Goal: Information Seeking & Learning: Learn about a topic

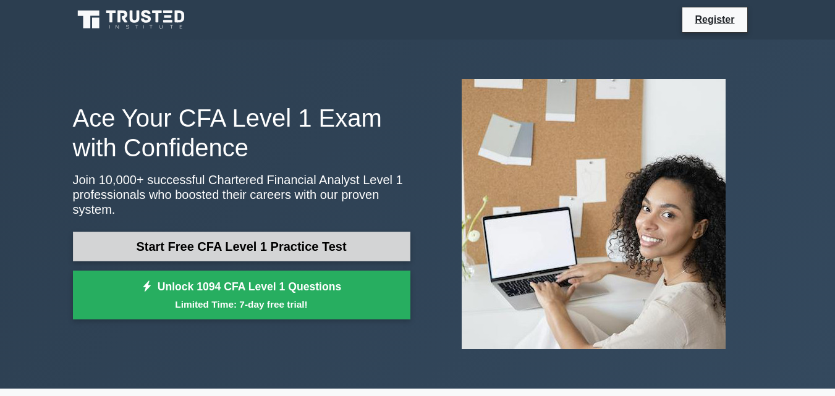
click at [195, 245] on link "Start Free CFA Level 1 Practice Test" at bounding box center [241, 247] width 337 height 30
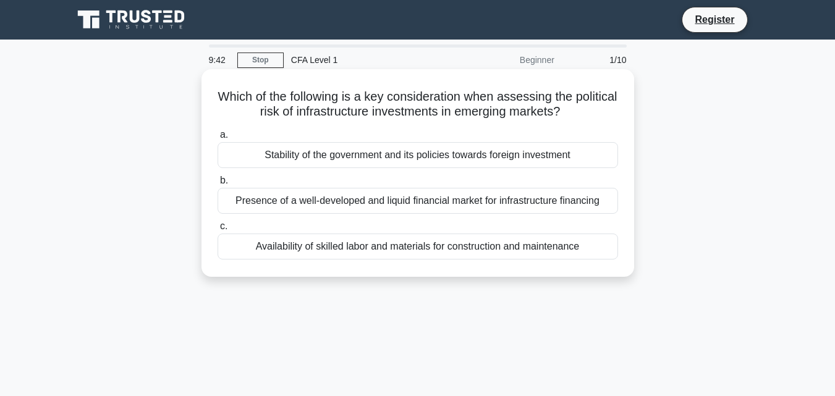
click at [365, 155] on div "Stability of the government and its policies towards foreign investment" at bounding box center [418, 155] width 400 height 26
click at [218, 139] on input "a. Stability of the government and its policies towards foreign investment" at bounding box center [218, 135] width 0 height 8
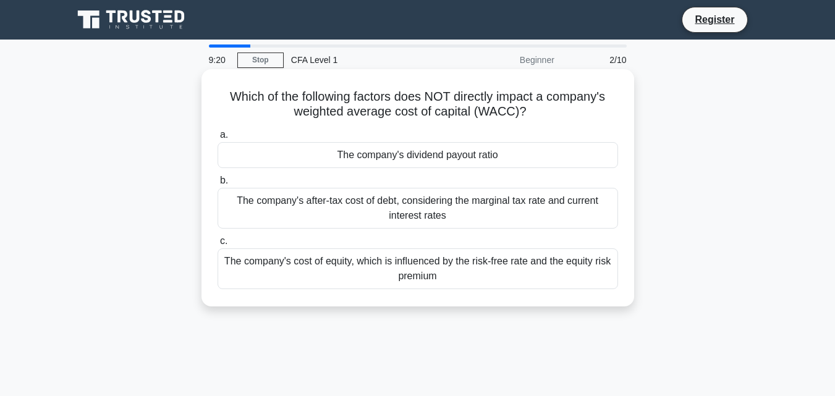
click at [407, 208] on div "The company's after-tax cost of debt, considering the marginal tax rate and cur…" at bounding box center [418, 208] width 400 height 41
click at [218, 185] on input "b. The company's after-tax cost of debt, considering the marginal tax rate and …" at bounding box center [218, 181] width 0 height 8
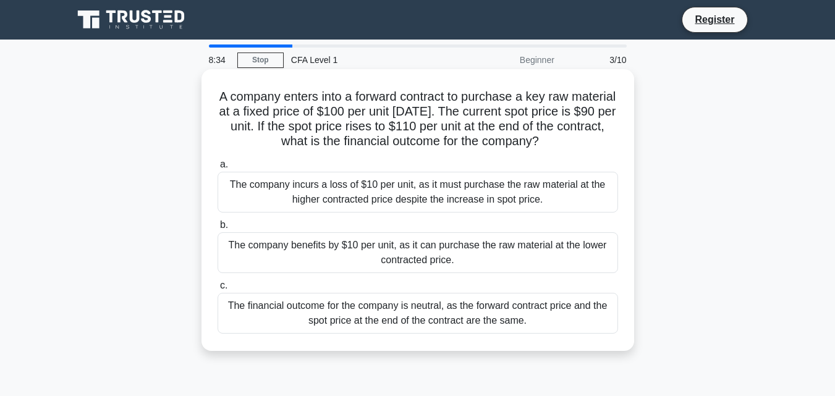
click at [402, 319] on div "The financial outcome for the company is neutral, as the forward contract price…" at bounding box center [418, 313] width 400 height 41
click at [218, 290] on input "c. The financial outcome for the company is neutral, as the forward contract pr…" at bounding box center [218, 286] width 0 height 8
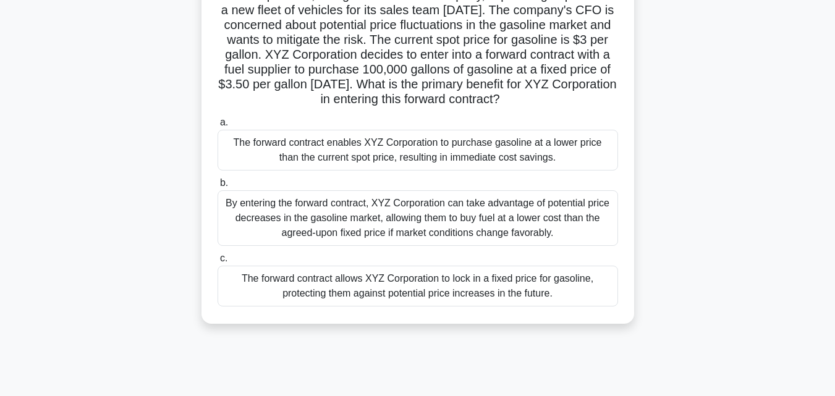
scroll to position [124, 0]
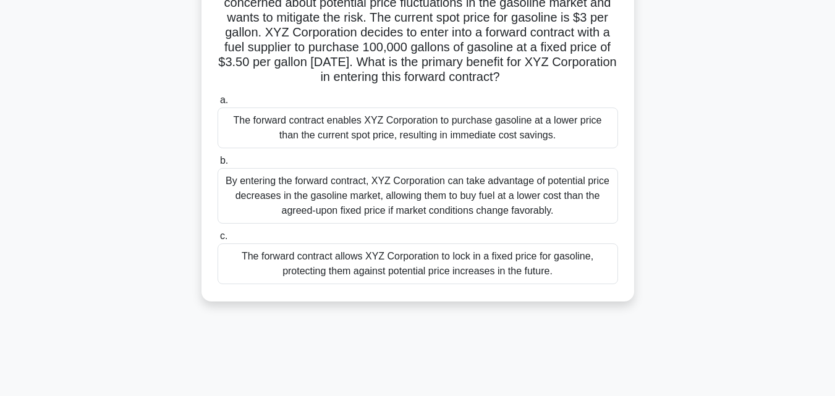
click at [350, 284] on div "The forward contract allows XYZ Corporation to lock in a fixed price for gasoli…" at bounding box center [418, 264] width 400 height 41
click at [218, 240] on input "c. The forward contract allows XYZ Corporation to lock in a fixed price for gas…" at bounding box center [218, 236] width 0 height 8
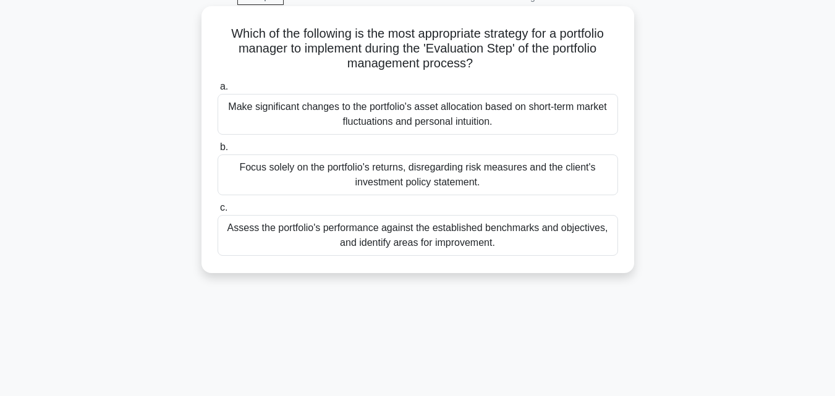
scroll to position [0, 0]
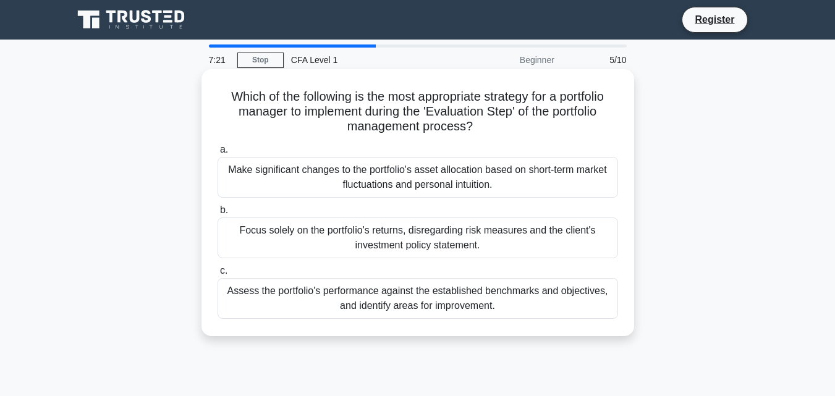
click at [499, 299] on div "Assess the portfolio's performance against the established benchmarks and objec…" at bounding box center [418, 298] width 400 height 41
click at [218, 275] on input "c. Assess the portfolio's performance against the established benchmarks and ob…" at bounding box center [218, 271] width 0 height 8
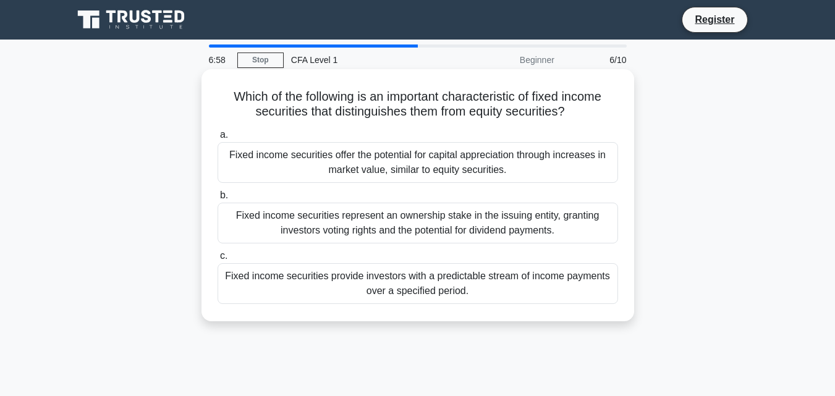
click at [477, 289] on div "Fixed income securities provide investors with a predictable stream of income p…" at bounding box center [418, 283] width 400 height 41
click at [218, 260] on input "c. Fixed income securities provide investors with a predictable stream of incom…" at bounding box center [218, 256] width 0 height 8
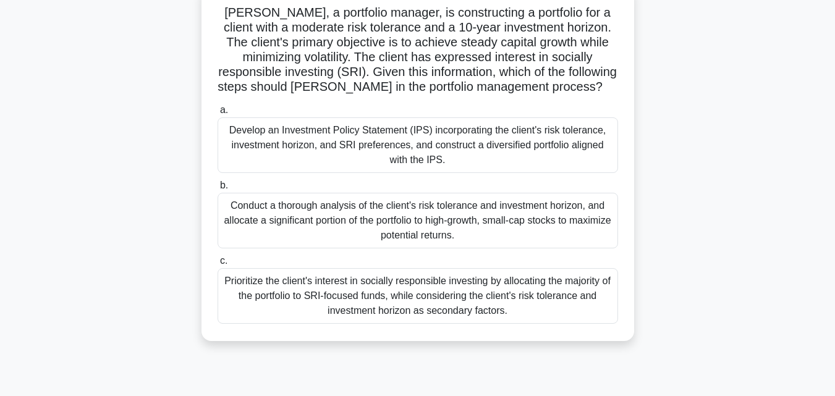
scroll to position [62, 0]
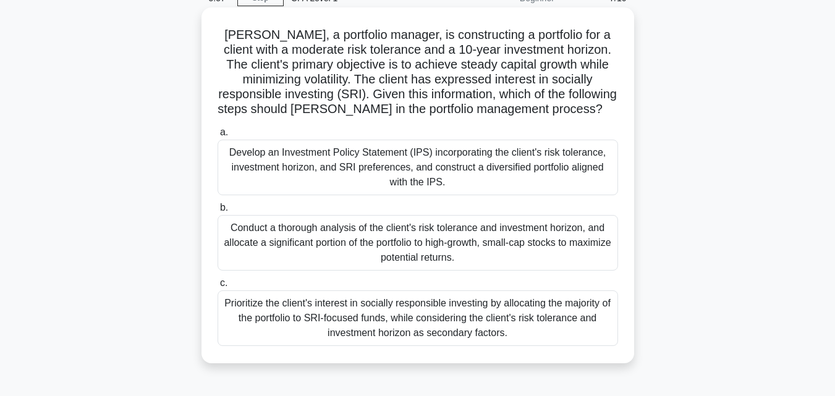
click at [392, 169] on div "Develop an Investment Policy Statement (IPS) incorporating the client's risk to…" at bounding box center [418, 168] width 400 height 56
click at [218, 137] on input "a. Develop an Investment Policy Statement (IPS) incorporating the client's risk…" at bounding box center [218, 133] width 0 height 8
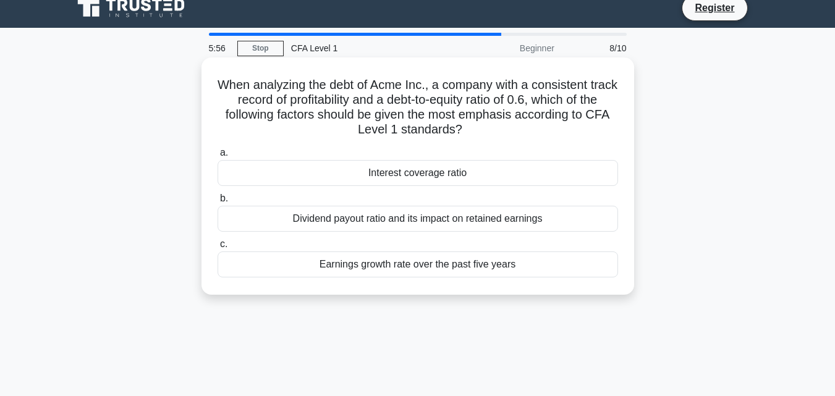
scroll to position [0, 0]
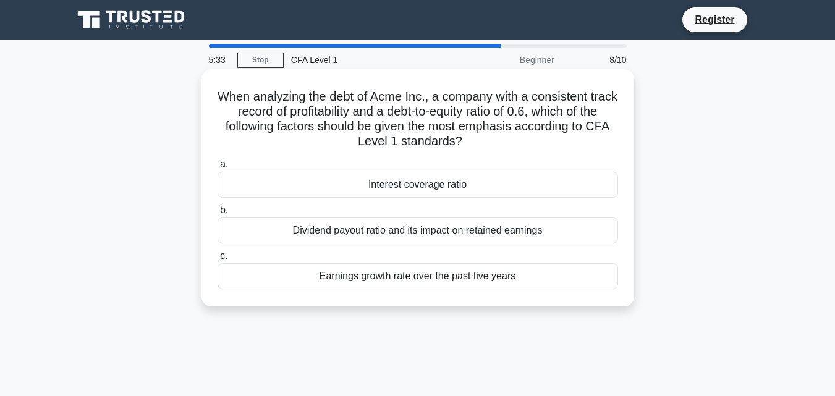
click at [433, 281] on div "Earnings growth rate over the past five years" at bounding box center [418, 276] width 400 height 26
click at [218, 260] on input "c. Earnings growth rate over the past five years" at bounding box center [218, 256] width 0 height 8
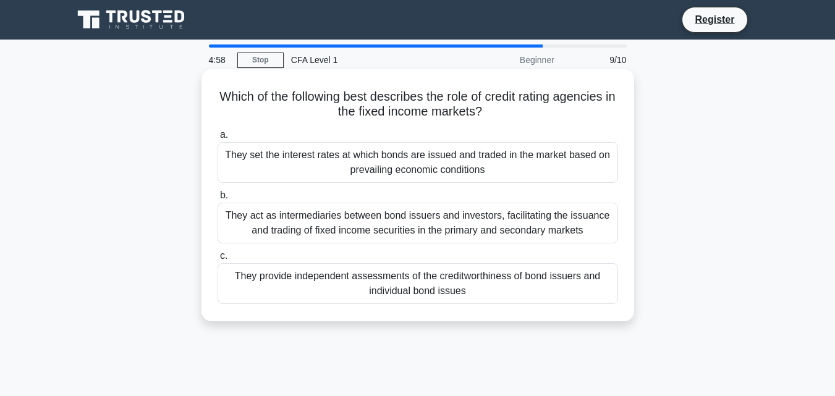
click at [488, 287] on div "They provide independent assessments of the creditworthiness of bond issuers an…" at bounding box center [418, 283] width 400 height 41
click at [218, 260] on input "c. They provide independent assessments of the creditworthiness of bond issuers…" at bounding box center [218, 256] width 0 height 8
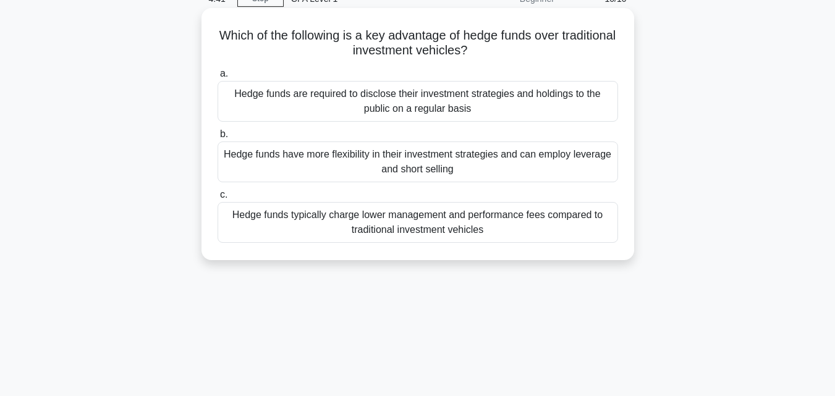
scroll to position [62, 0]
click at [447, 224] on div "Hedge funds typically charge lower management and performance fees compared to …" at bounding box center [418, 221] width 400 height 41
click at [218, 198] on input "c. Hedge funds typically charge lower management and performance fees compared …" at bounding box center [218, 194] width 0 height 8
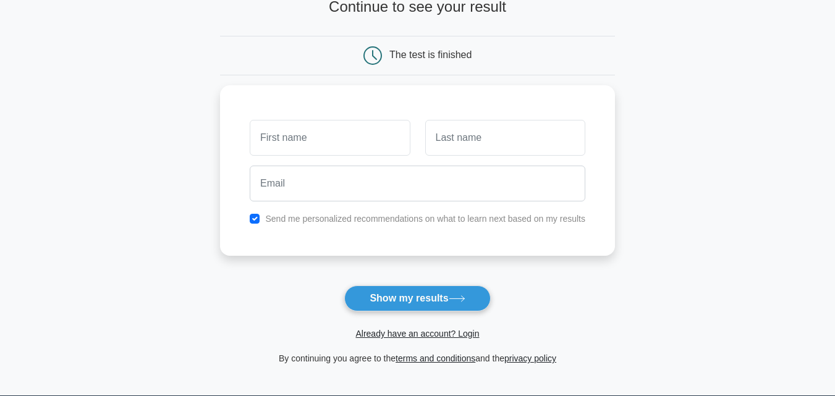
scroll to position [124, 0]
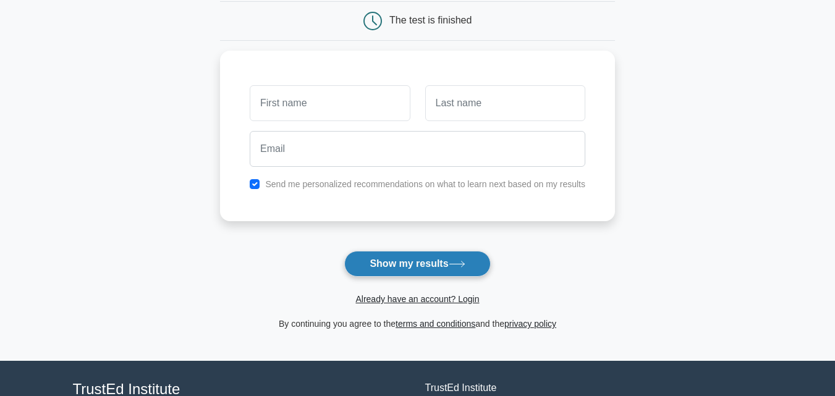
click at [424, 258] on button "Show my results" at bounding box center [417, 264] width 146 height 26
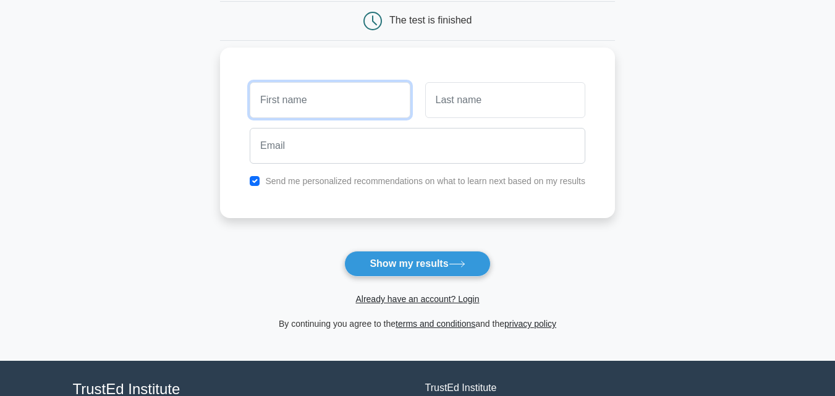
click at [357, 90] on input "text" at bounding box center [330, 100] width 160 height 36
type input "amey"
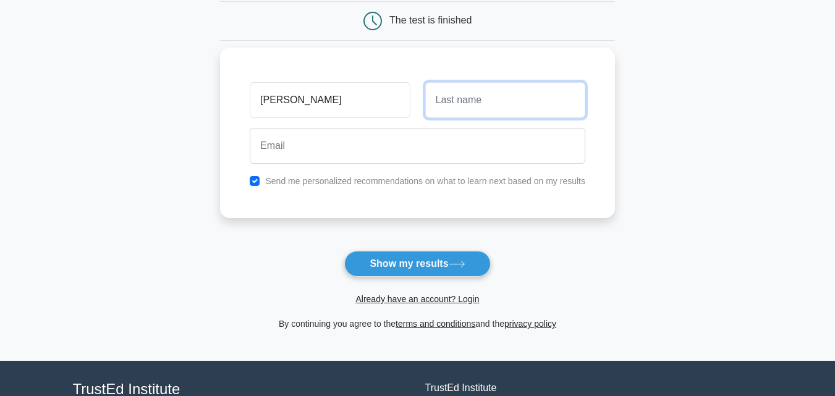
click at [484, 89] on input "text" at bounding box center [505, 100] width 160 height 36
type input "dali"
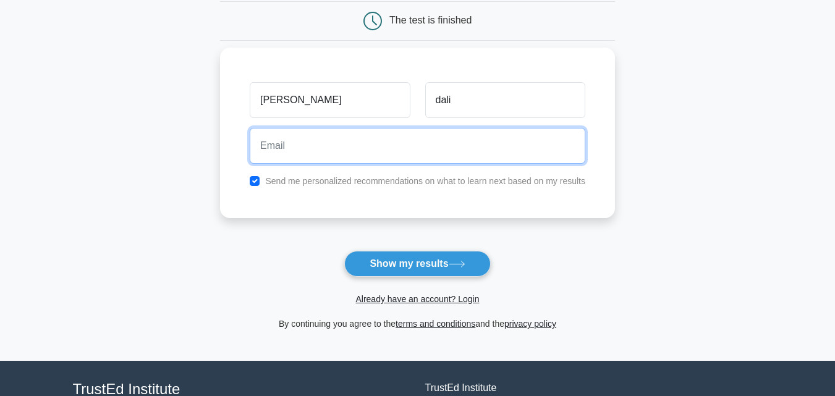
click at [399, 144] on input "email" at bounding box center [418, 146] width 336 height 36
paste input "savani1130@euleina.com"
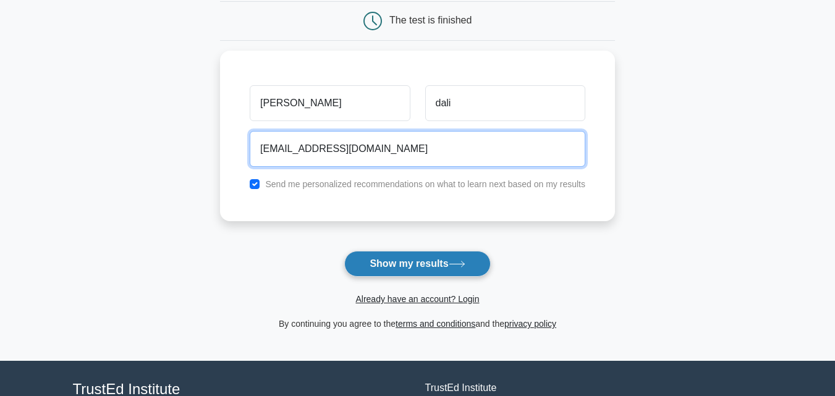
type input "savani1130@euleina.com"
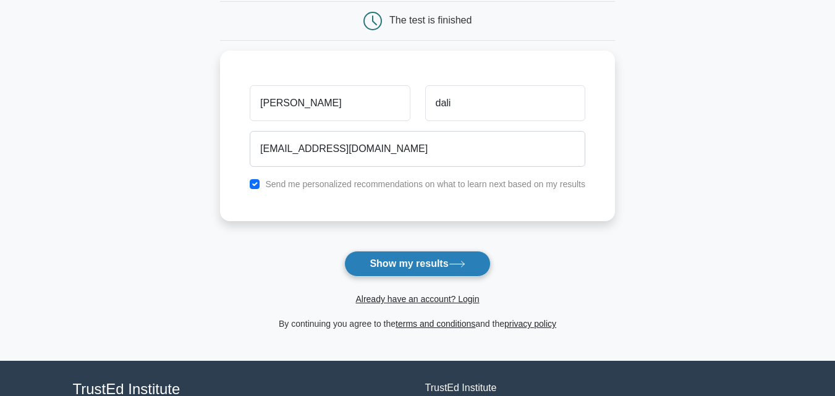
click at [459, 263] on icon at bounding box center [457, 264] width 17 height 7
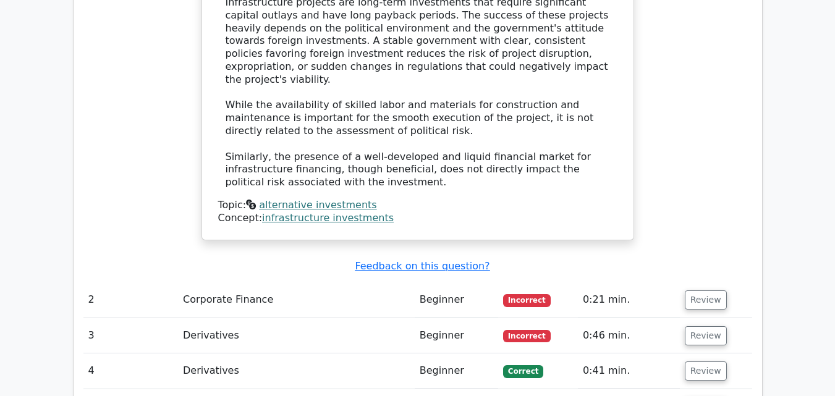
scroll to position [1360, 0]
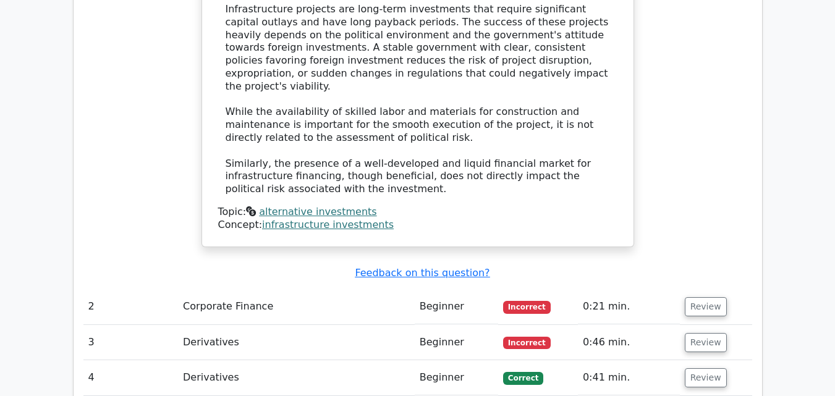
click at [233, 289] on td "Corporate Finance" at bounding box center [296, 306] width 237 height 35
click at [690, 297] on button "Review" at bounding box center [706, 306] width 42 height 19
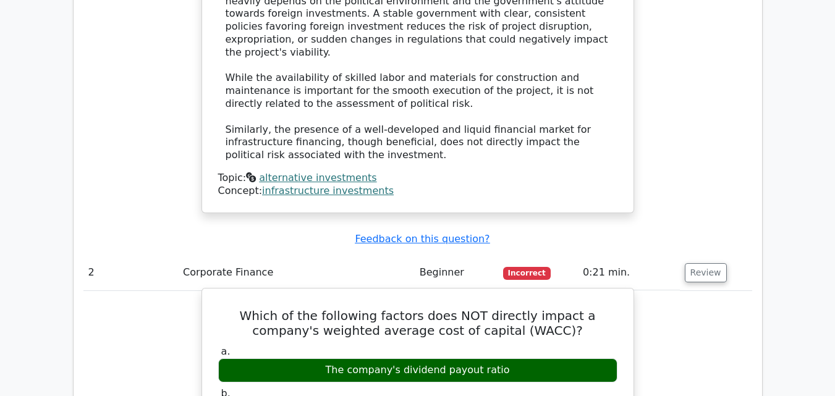
scroll to position [1421, 0]
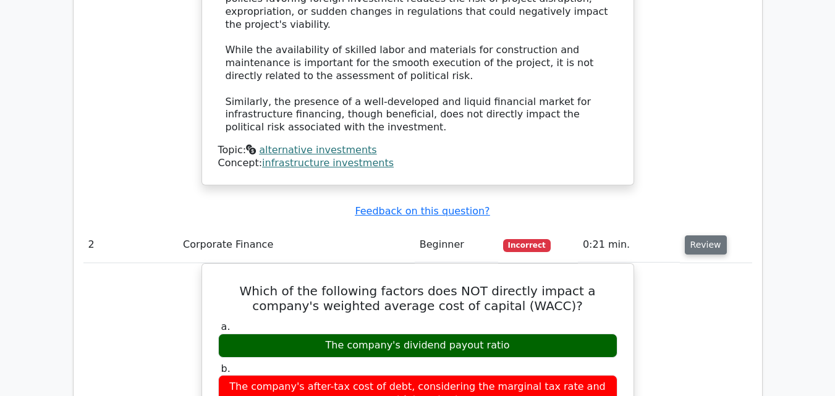
click at [703, 235] on button "Review" at bounding box center [706, 244] width 42 height 19
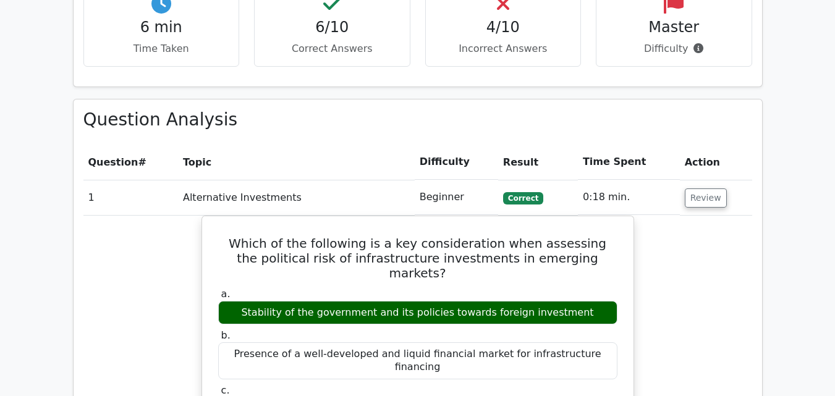
scroll to position [680, 0]
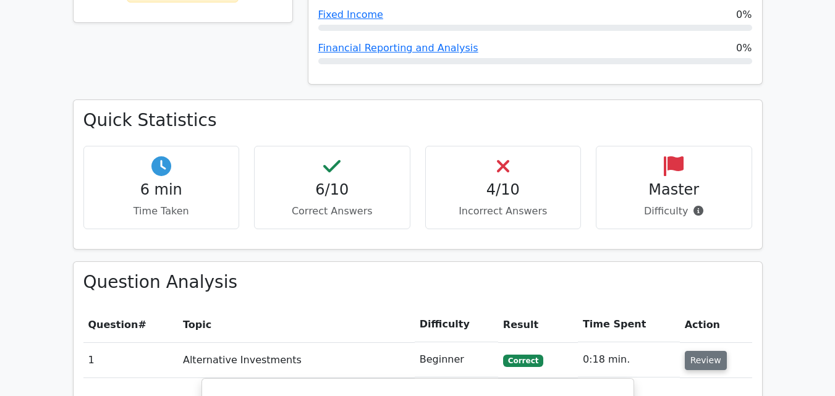
click at [704, 351] on button "Review" at bounding box center [706, 360] width 42 height 19
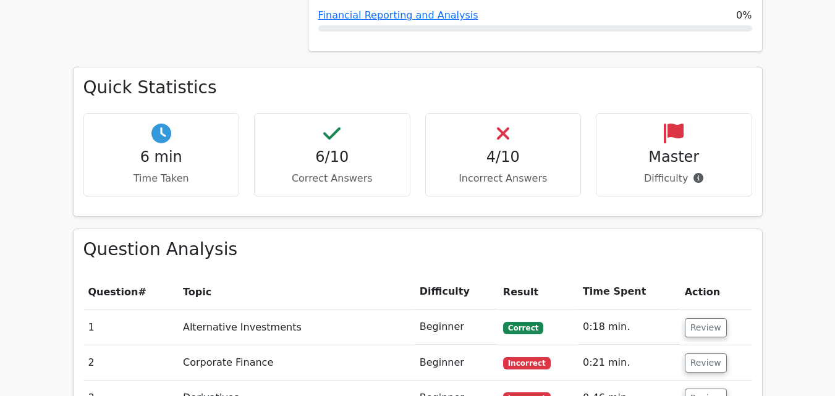
scroll to position [742, 0]
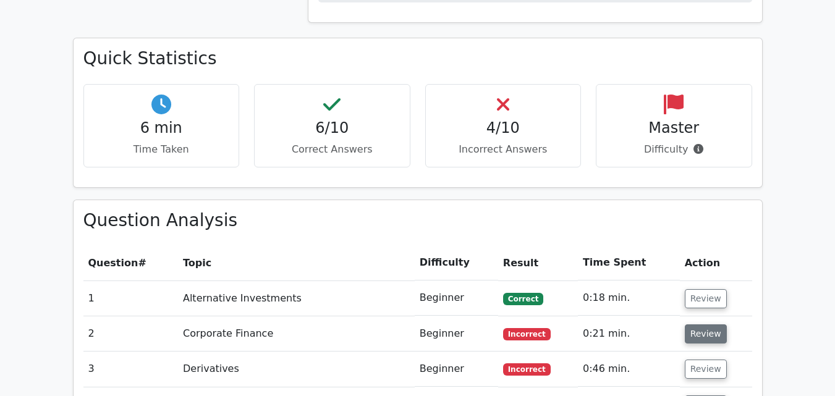
click at [701, 324] on button "Review" at bounding box center [706, 333] width 42 height 19
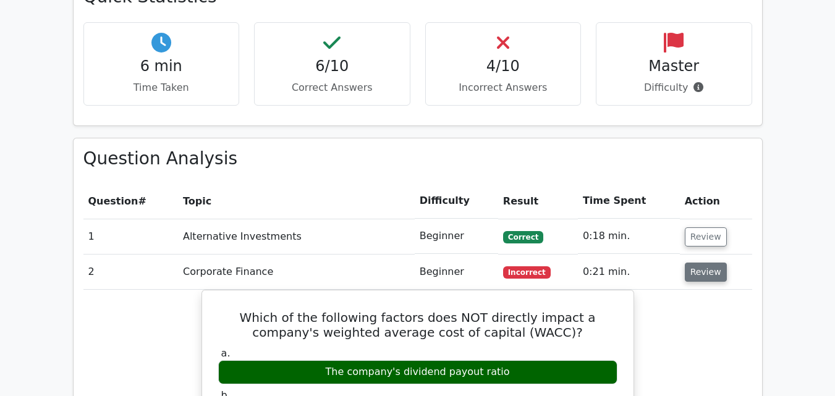
scroll to position [865, 0]
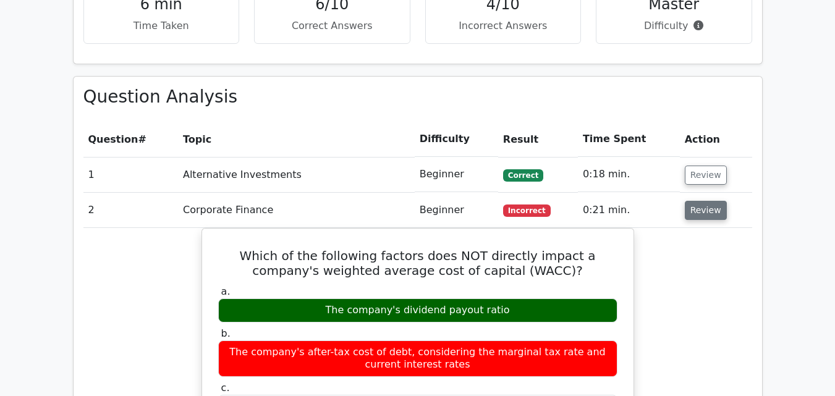
click at [698, 201] on button "Review" at bounding box center [706, 210] width 42 height 19
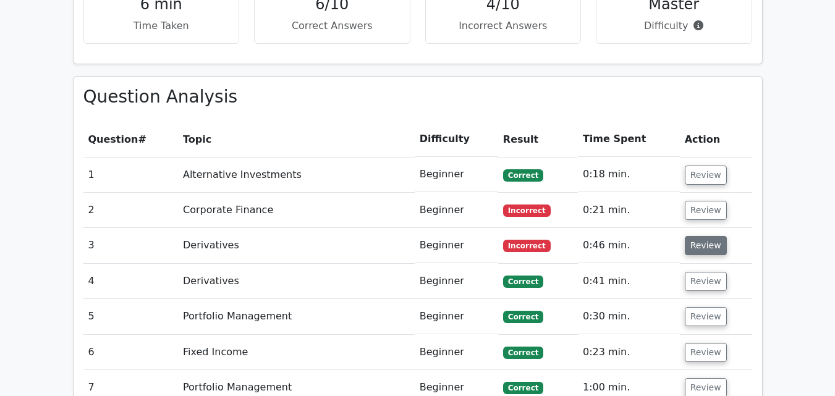
click at [699, 236] on button "Review" at bounding box center [706, 245] width 42 height 19
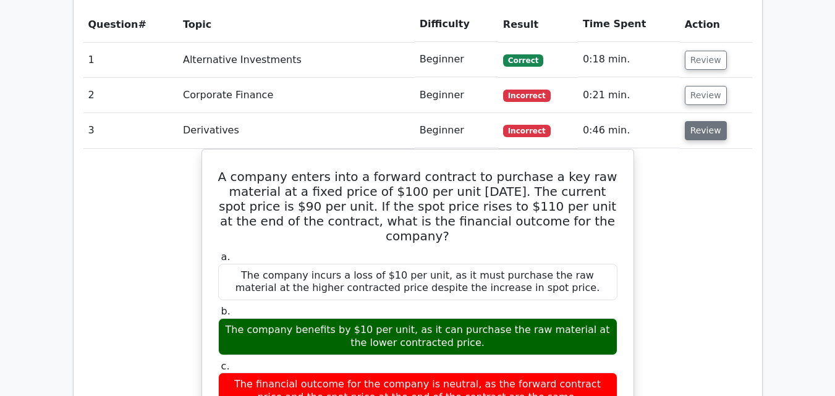
scroll to position [989, 0]
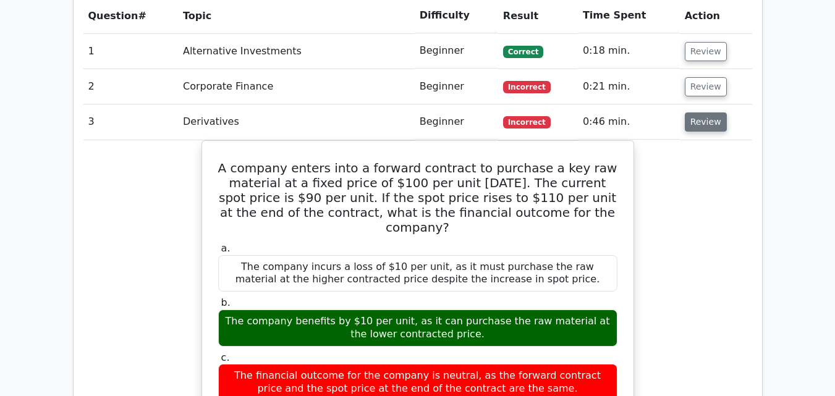
click at [711, 112] on button "Review" at bounding box center [706, 121] width 42 height 19
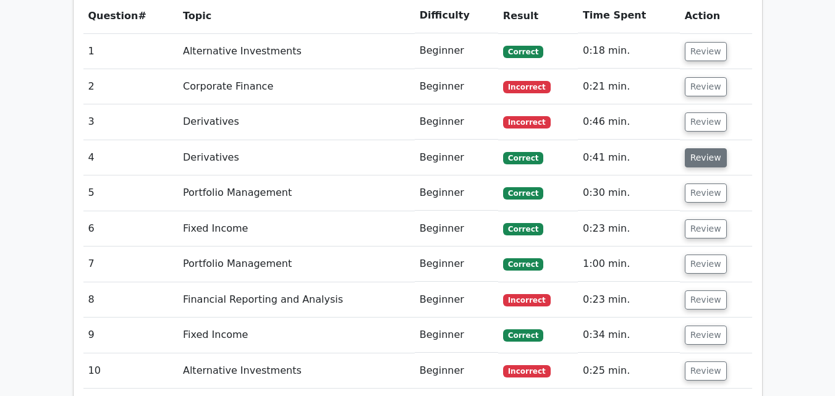
click at [704, 148] on button "Review" at bounding box center [706, 157] width 42 height 19
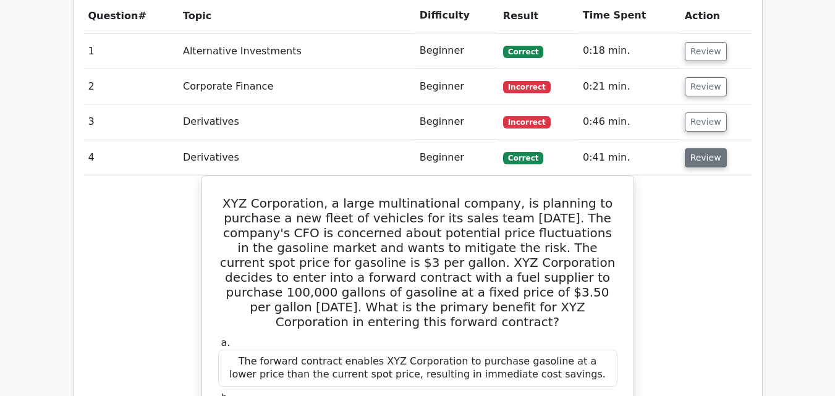
click at [704, 148] on button "Review" at bounding box center [706, 157] width 42 height 19
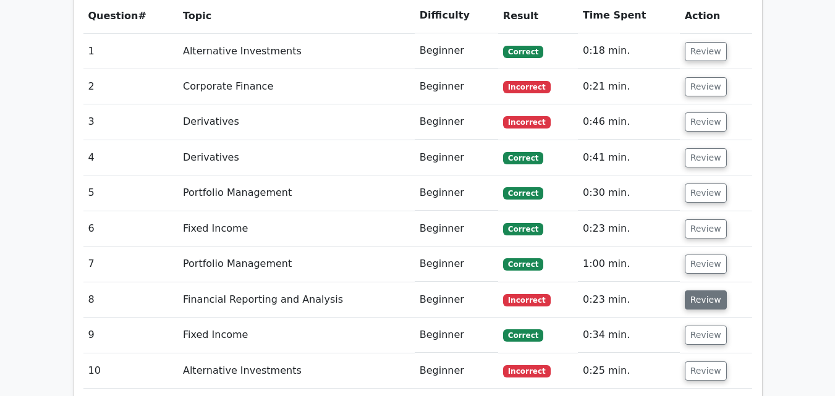
click at [693, 290] on button "Review" at bounding box center [706, 299] width 42 height 19
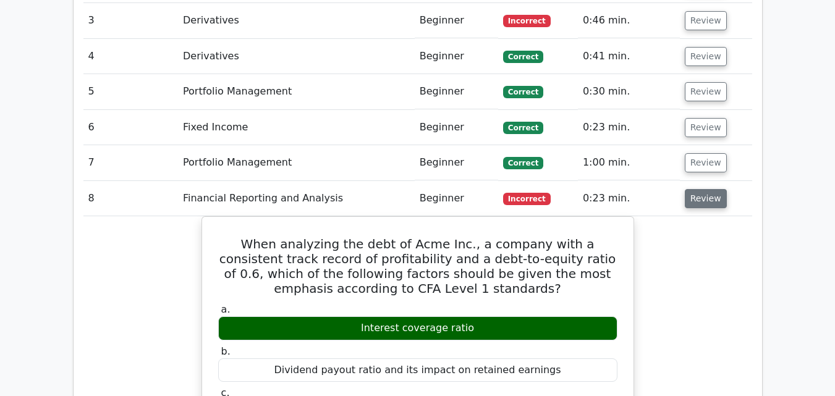
scroll to position [1112, 0]
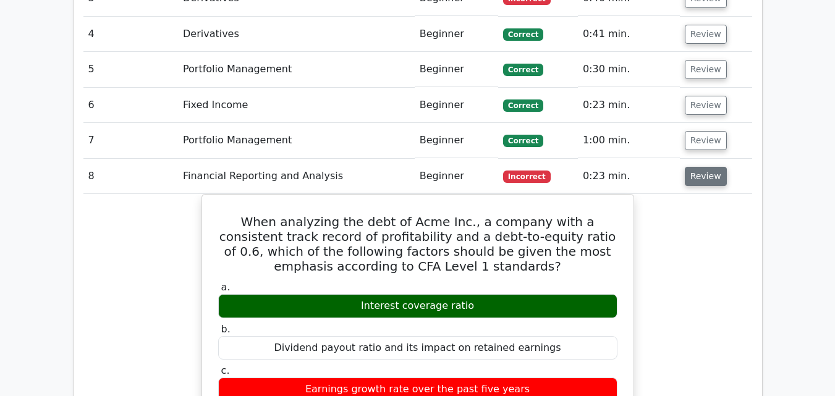
click at [710, 167] on button "Review" at bounding box center [706, 176] width 42 height 19
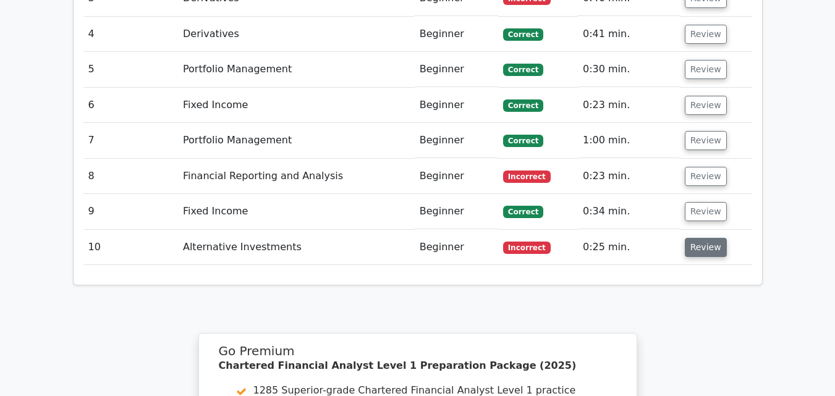
click at [701, 238] on button "Review" at bounding box center [706, 247] width 42 height 19
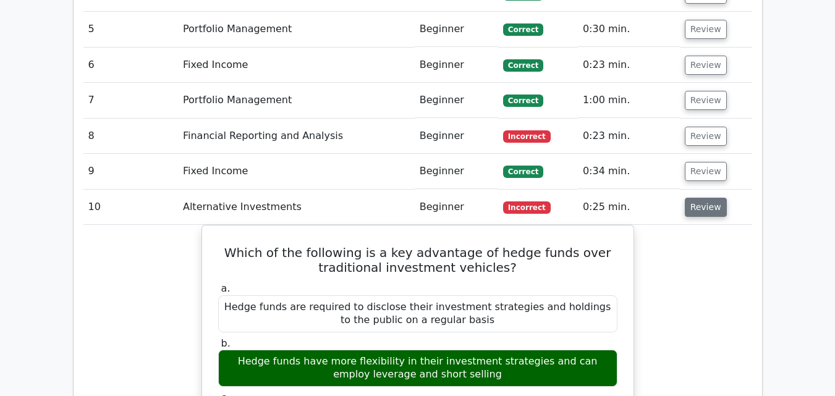
scroll to position [1174, 0]
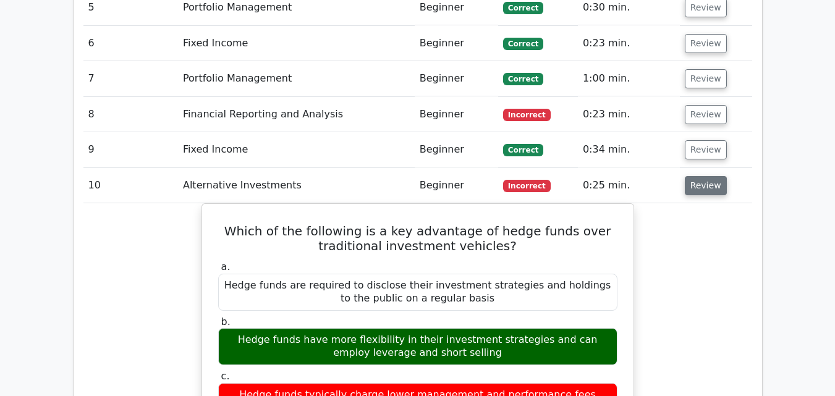
click at [707, 176] on button "Review" at bounding box center [706, 185] width 42 height 19
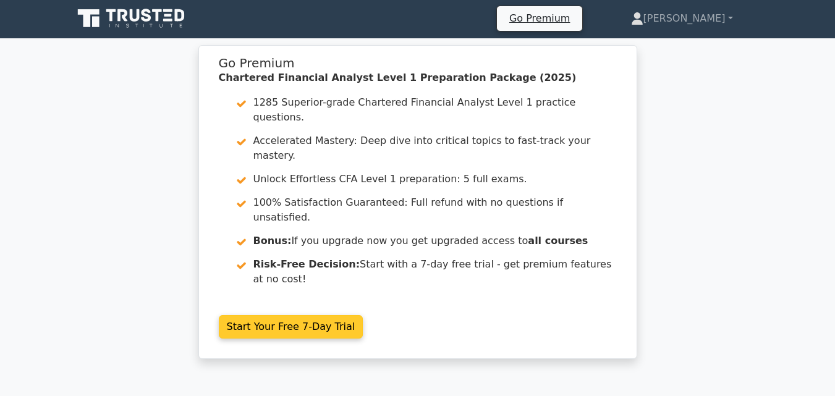
scroll to position [0, 0]
